Goal: Task Accomplishment & Management: Manage account settings

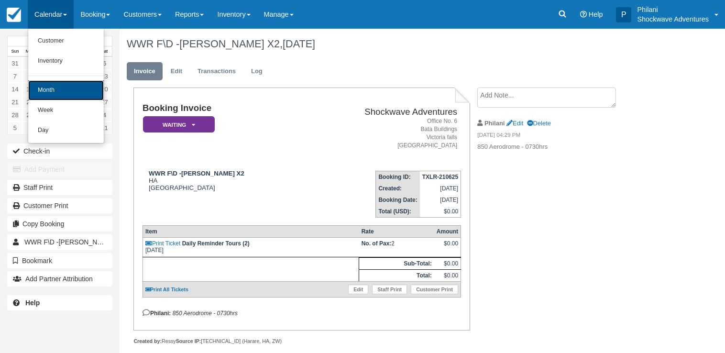
click at [80, 92] on link "Month" at bounding box center [66, 90] width 76 height 20
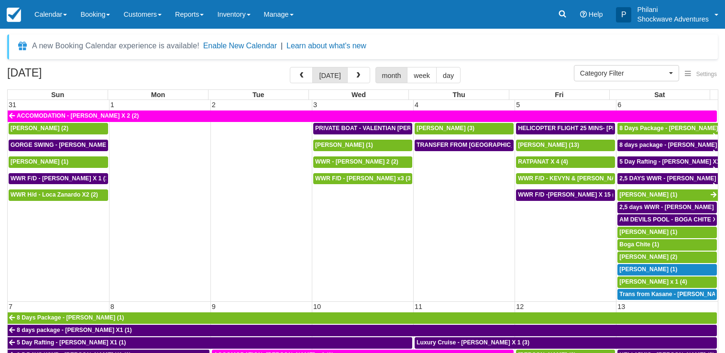
select select
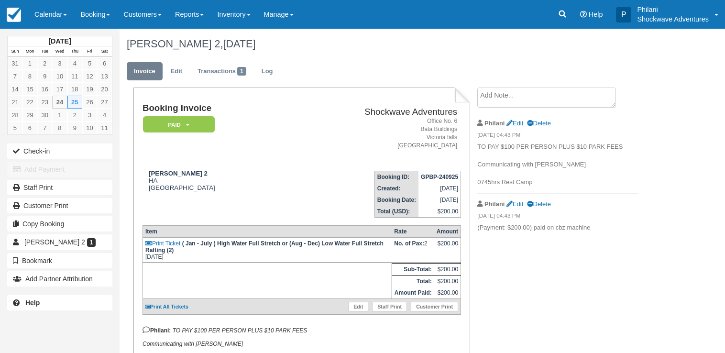
scroll to position [74, 0]
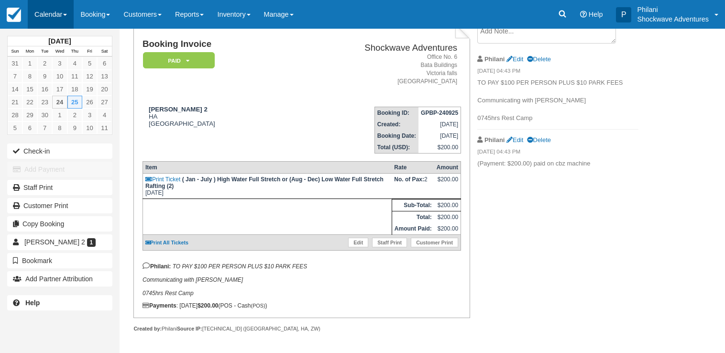
click at [49, 11] on link "Calendar" at bounding box center [51, 14] width 46 height 29
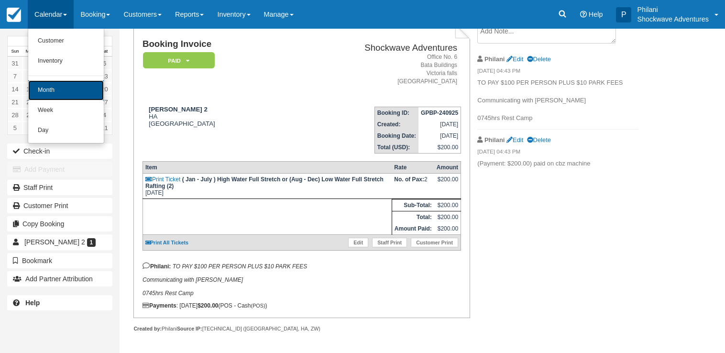
click at [67, 90] on link "Month" at bounding box center [66, 90] width 76 height 20
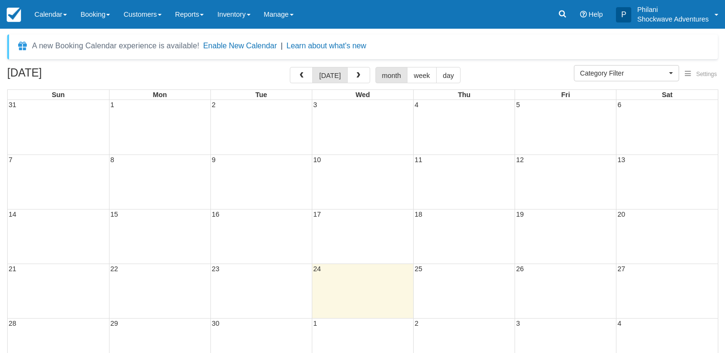
select select
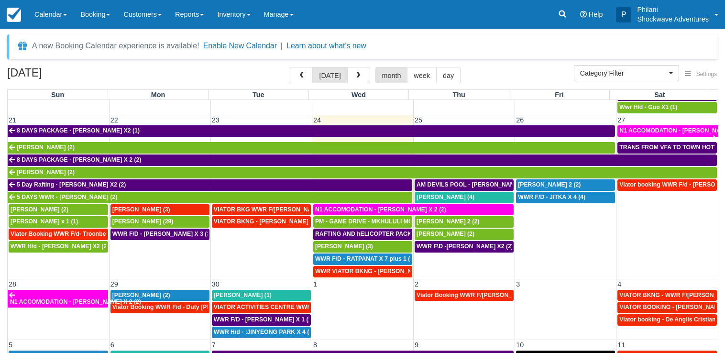
scroll to position [455, 0]
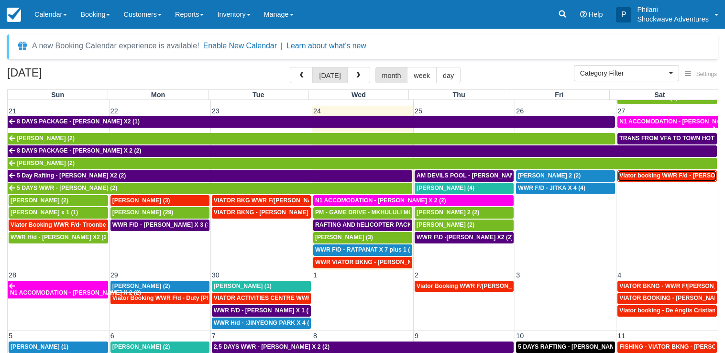
click at [683, 176] on span "Viator booking WWR F/d - [PERSON_NAME] 3 (3)" at bounding box center [688, 175] width 136 height 7
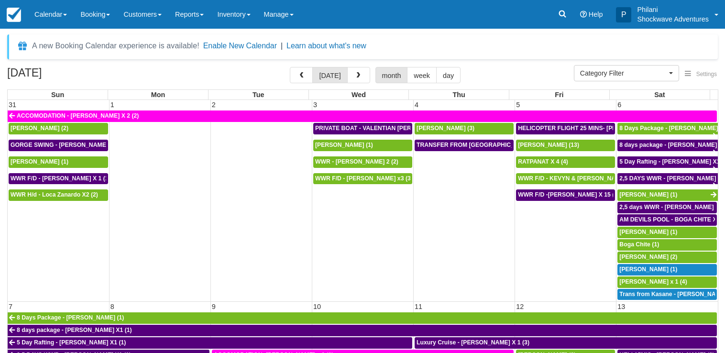
select select
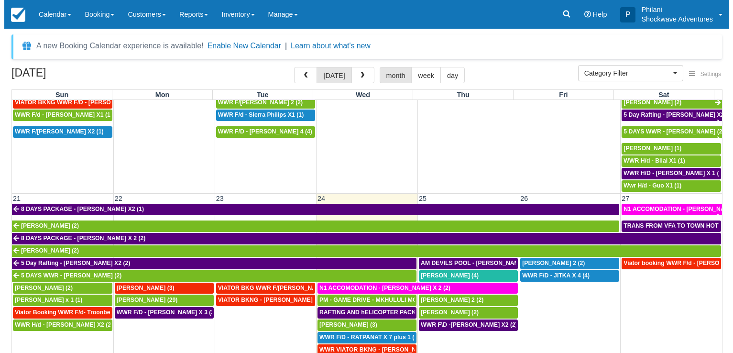
scroll to position [367, 0]
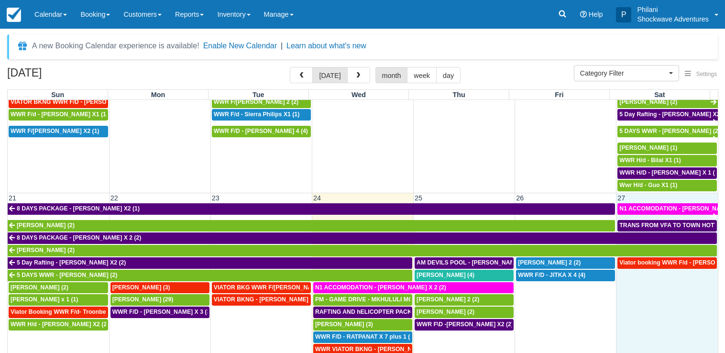
click at [643, 293] on td "Viator booking WWR F/d - [PERSON_NAME] 3 (3)" at bounding box center [667, 306] width 101 height 99
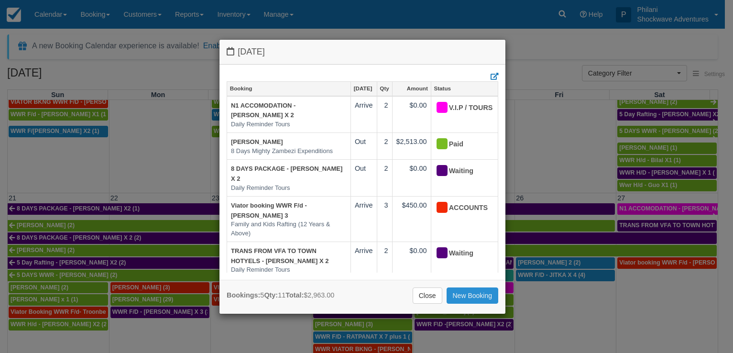
click at [448, 291] on link "New Booking" at bounding box center [473, 296] width 52 height 16
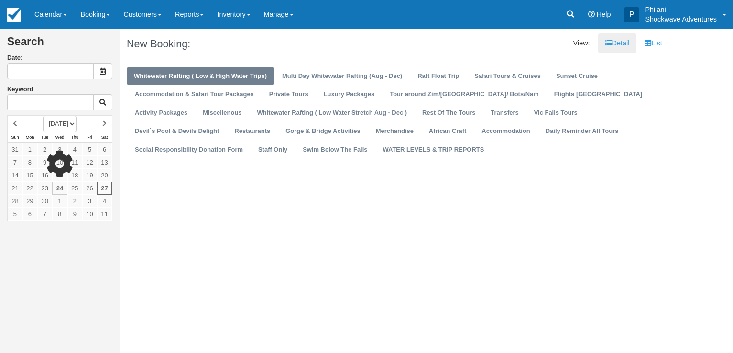
type input "09/27/25"
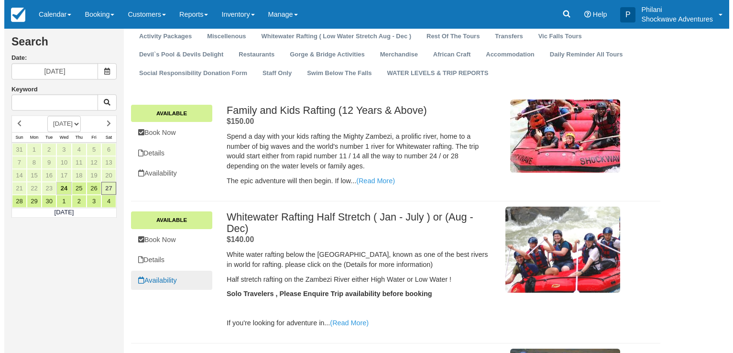
scroll to position [98, 0]
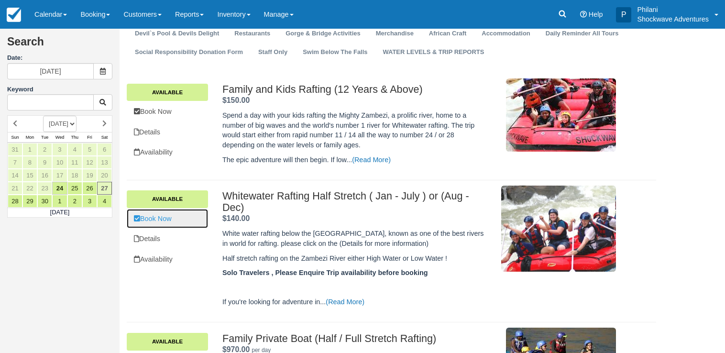
click at [178, 221] on link "Book Now" at bounding box center [167, 219] width 81 height 20
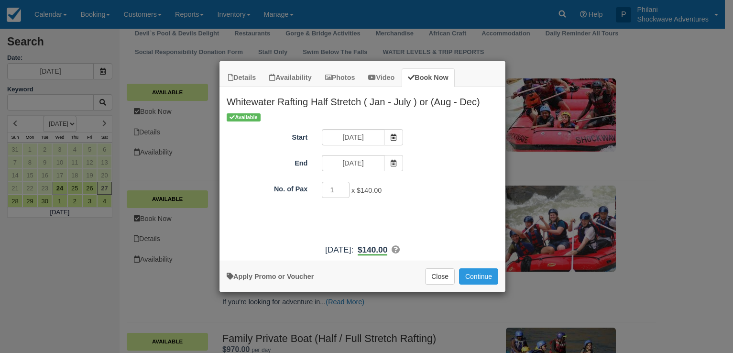
type input "2"
click at [344, 188] on input "2" at bounding box center [336, 190] width 28 height 16
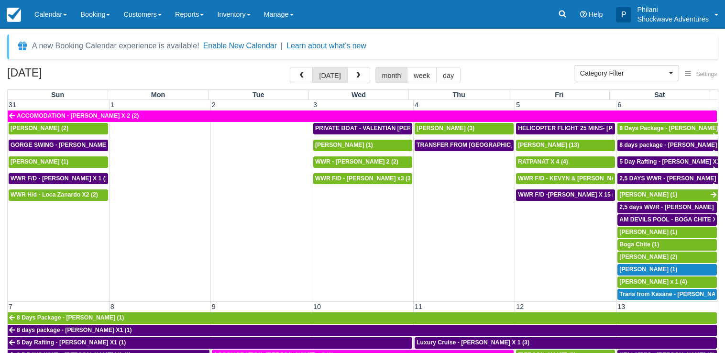
select select
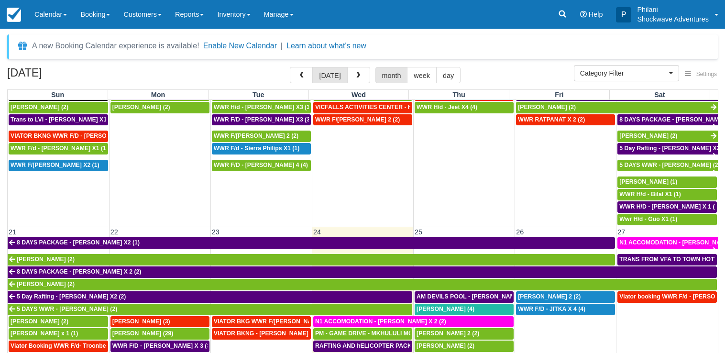
scroll to position [363, 0]
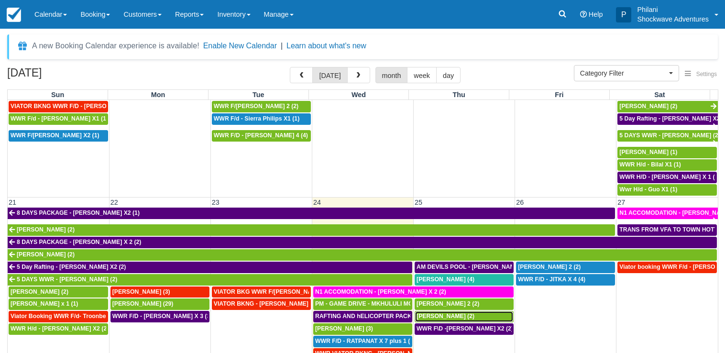
click at [440, 316] on span "Marco Papalia (2)" at bounding box center [446, 316] width 58 height 7
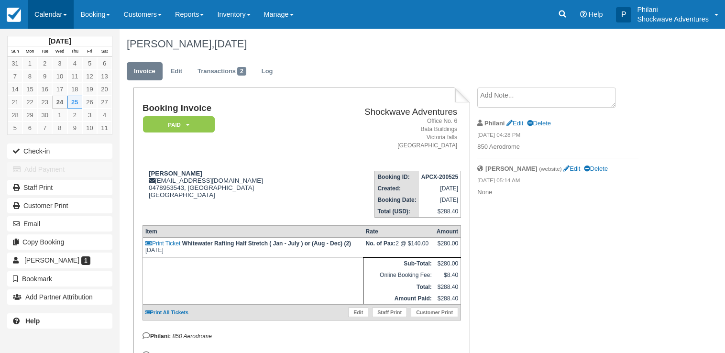
click at [50, 15] on link "Calendar" at bounding box center [51, 14] width 46 height 29
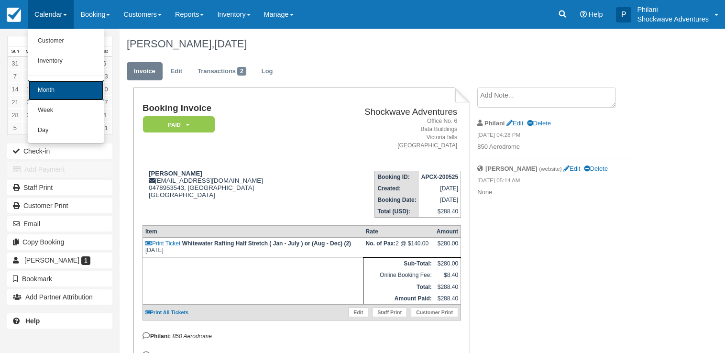
click at [52, 86] on link "Month" at bounding box center [66, 90] width 76 height 20
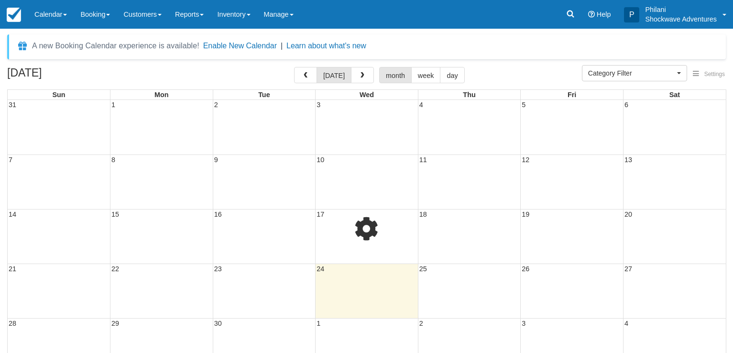
select select
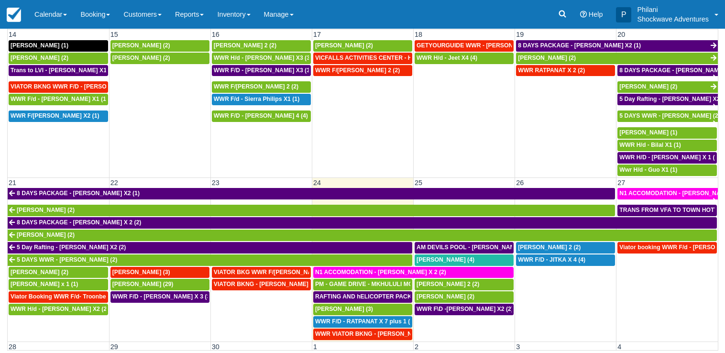
scroll to position [321, 0]
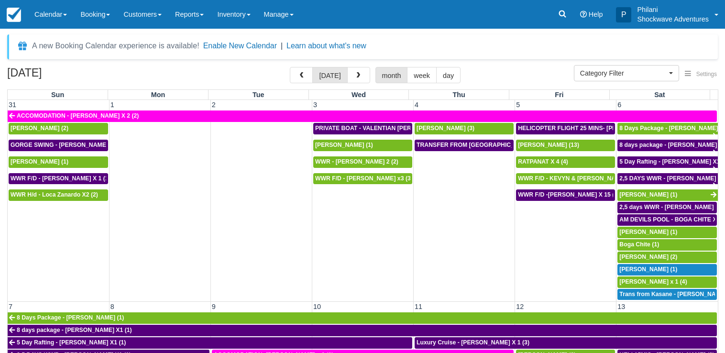
select select
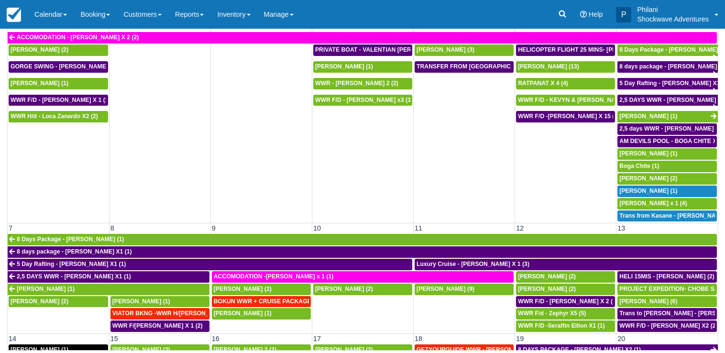
scroll to position [321, 0]
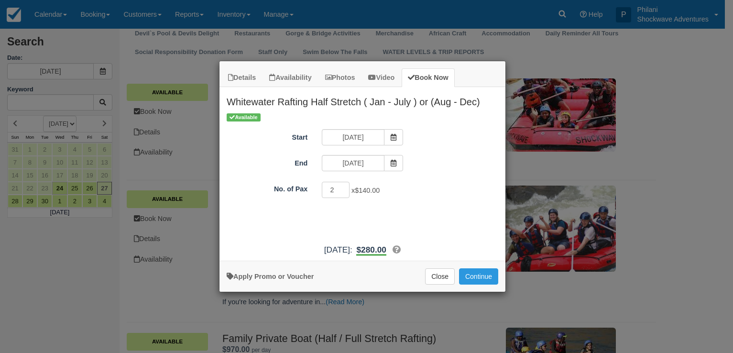
scroll to position [98, 0]
click at [474, 278] on button "Continue" at bounding box center [478, 276] width 39 height 16
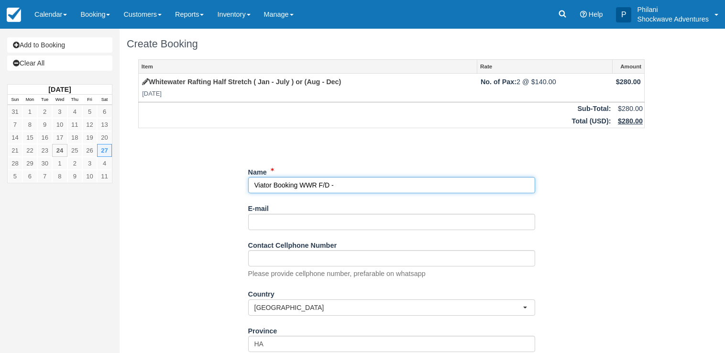
paste input "[PERSON_NAME]"
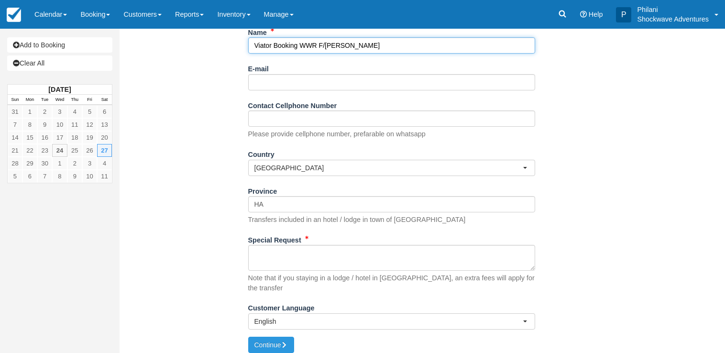
type input "Viator Booking WWR F/[PERSON_NAME]"
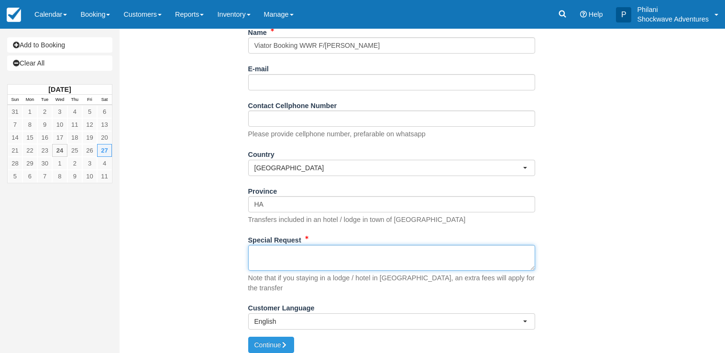
click at [288, 252] on textarea "Special Request" at bounding box center [391, 258] width 287 height 26
paste textarea "Customer [PERSON_NAME] email [EMAIL_ADDRESS][DOMAIN_NAME] Customer phone [PHONE…"
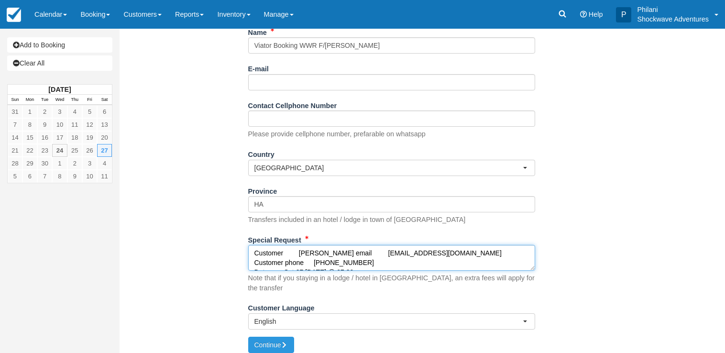
scroll to position [101, 0]
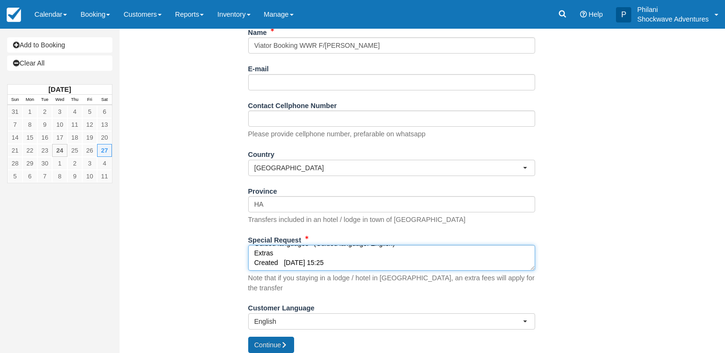
type textarea "Customer [PERSON_NAME] email [EMAIL_ADDRESS][DOMAIN_NAME] Customer phone [PHONE…"
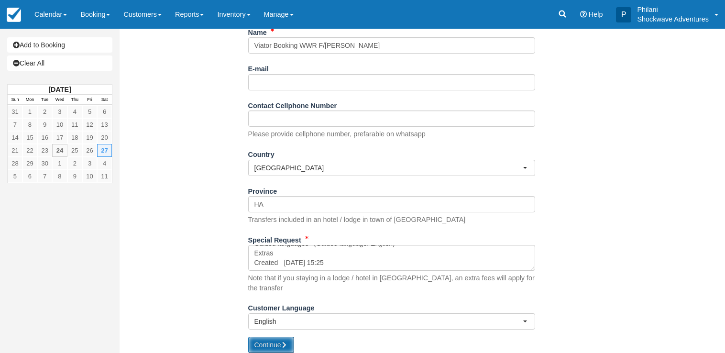
click at [280, 338] on button "Continue" at bounding box center [271, 345] width 46 height 16
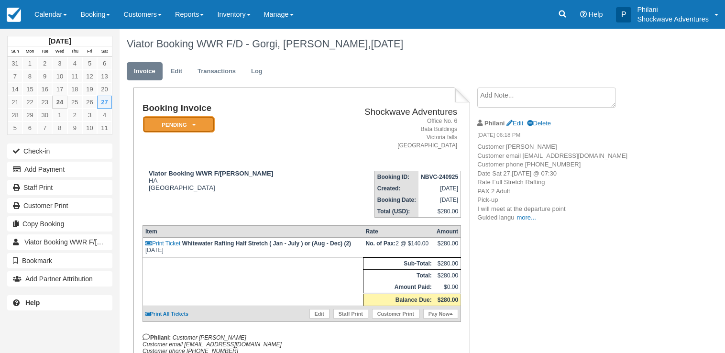
click at [197, 121] on em "Pending" at bounding box center [179, 124] width 72 height 17
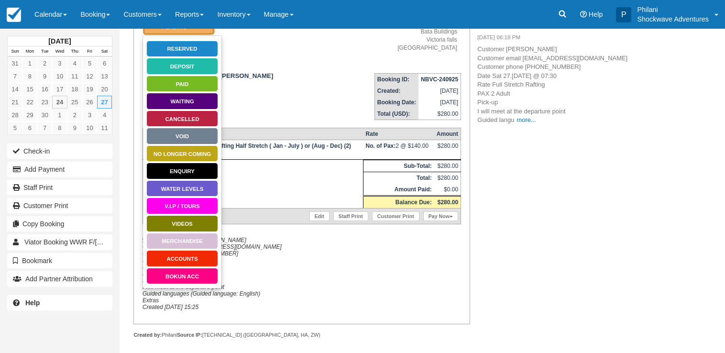
scroll to position [114, 0]
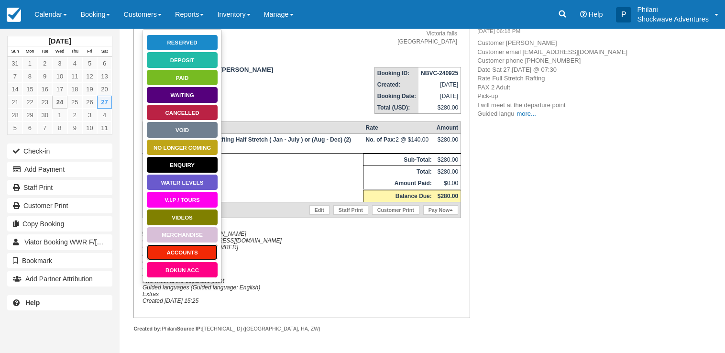
click at [179, 244] on link "ACCOUNTS" at bounding box center [182, 252] width 72 height 17
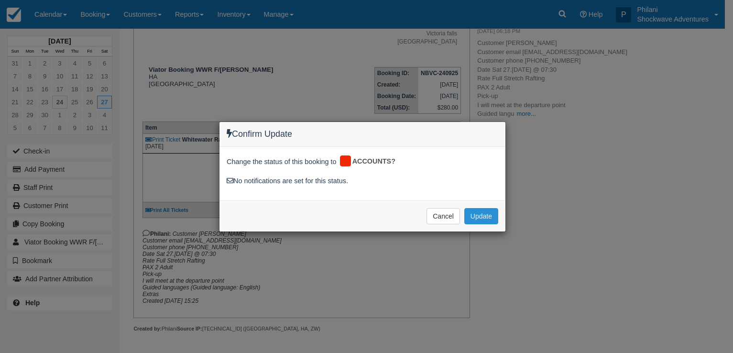
click at [489, 222] on button "Update" at bounding box center [482, 216] width 34 height 16
